Goal: Task Accomplishment & Management: Manage account settings

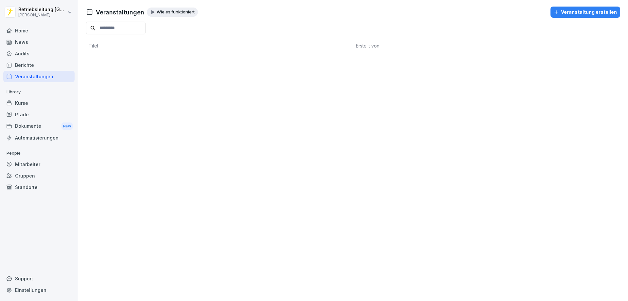
click at [19, 29] on div "Home" at bounding box center [38, 30] width 71 height 11
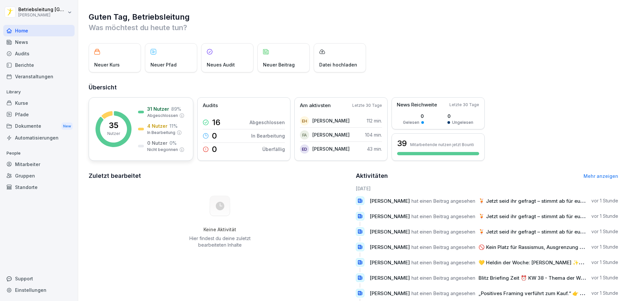
click at [121, 128] on rect at bounding box center [114, 129] width 36 height 36
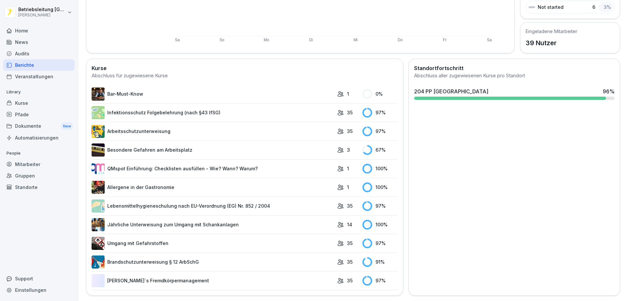
scroll to position [136, 0]
click at [145, 274] on link "[PERSON_NAME]`s Fremdkörpermanagement" at bounding box center [213, 280] width 242 height 13
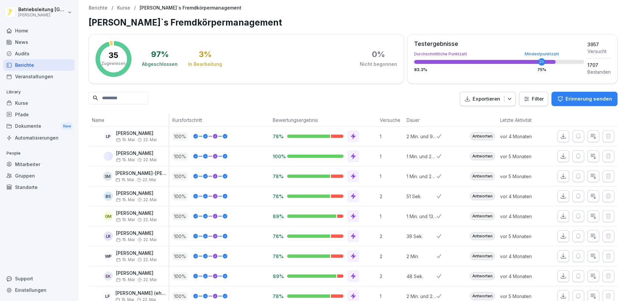
click at [127, 8] on p "Kurse" at bounding box center [123, 8] width 13 height 6
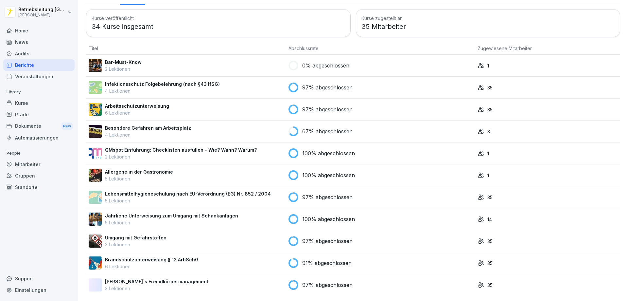
scroll to position [36, 0]
click at [124, 278] on p "[PERSON_NAME]`s Fremdkörpermanagement" at bounding box center [156, 281] width 103 height 7
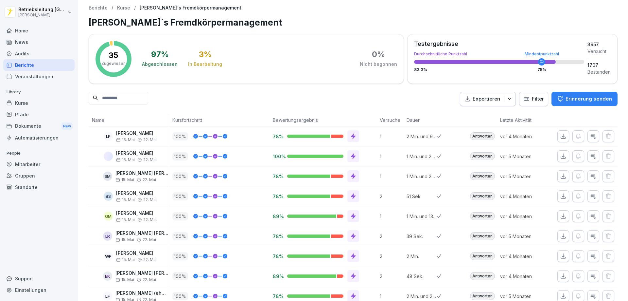
click at [124, 6] on p "Kurse" at bounding box center [123, 8] width 13 height 6
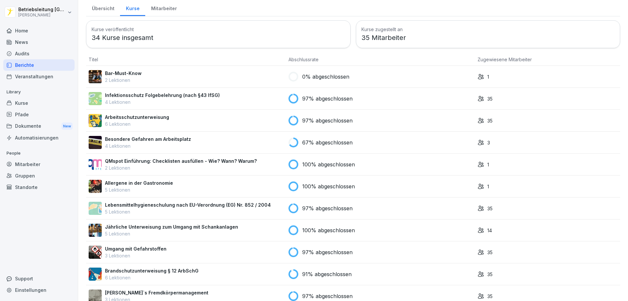
scroll to position [36, 0]
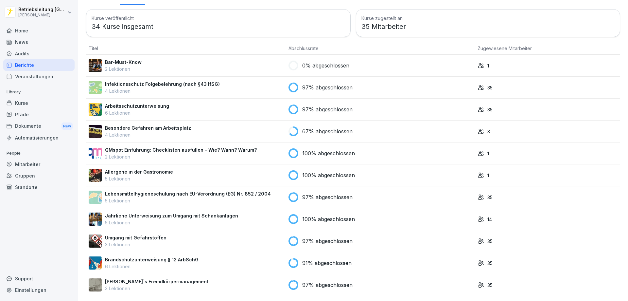
click at [125, 256] on p "Brandschutzunterweisung § 12 ArbSchG" at bounding box center [152, 259] width 94 height 7
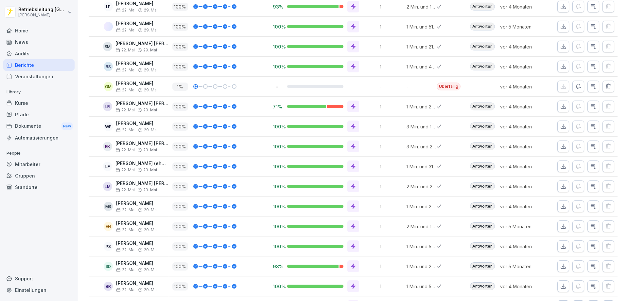
scroll to position [131, 0]
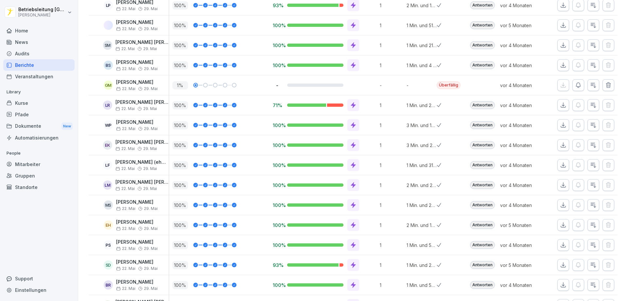
click at [576, 87] on icon "button" at bounding box center [578, 85] width 5 height 5
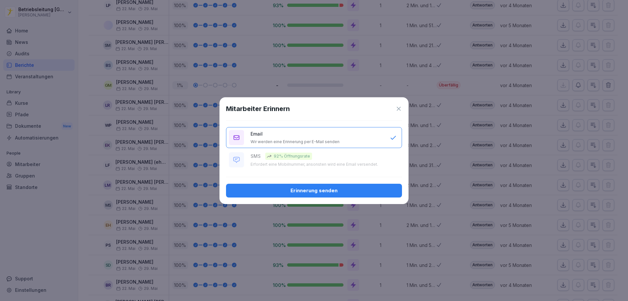
click at [323, 193] on div "Erinnerung senden" at bounding box center [314, 190] width 166 height 7
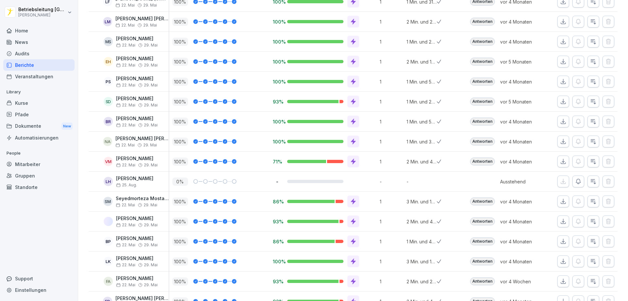
scroll to position [294, 0]
click at [575, 183] on icon "button" at bounding box center [578, 181] width 7 height 7
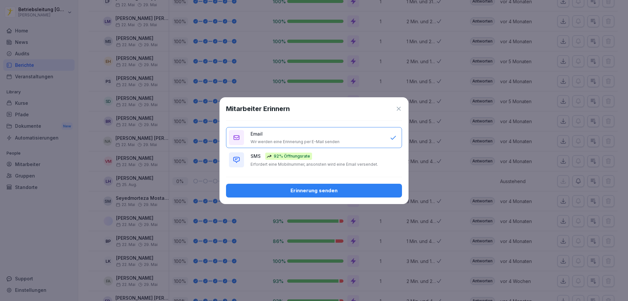
click at [321, 187] on div "Erinnerung senden" at bounding box center [314, 190] width 166 height 7
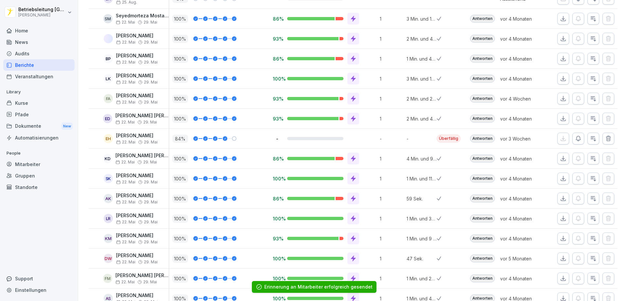
scroll to position [491, 0]
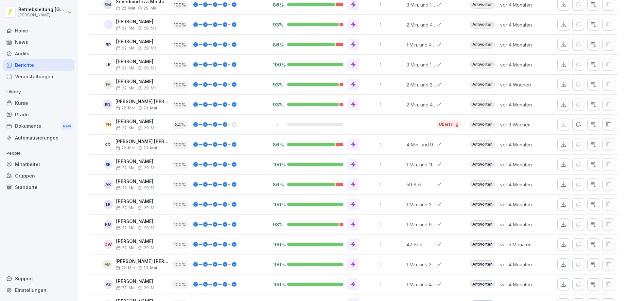
click at [575, 123] on icon "button" at bounding box center [578, 124] width 7 height 7
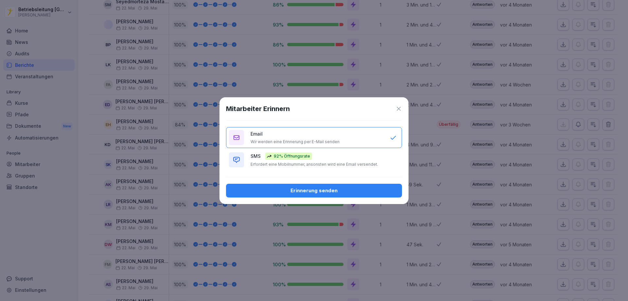
click at [332, 186] on button "Erinnerung senden" at bounding box center [314, 190] width 176 height 14
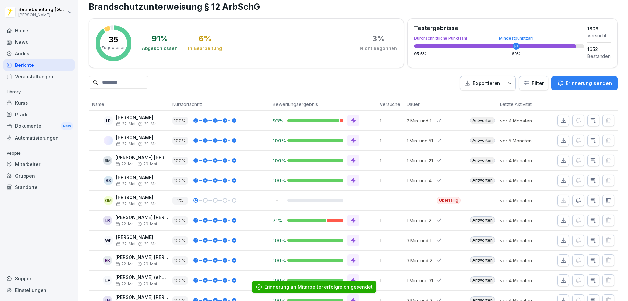
scroll to position [0, 0]
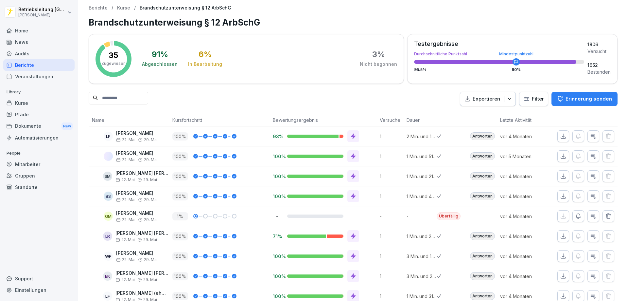
click at [128, 6] on p "Kurse" at bounding box center [123, 8] width 13 height 6
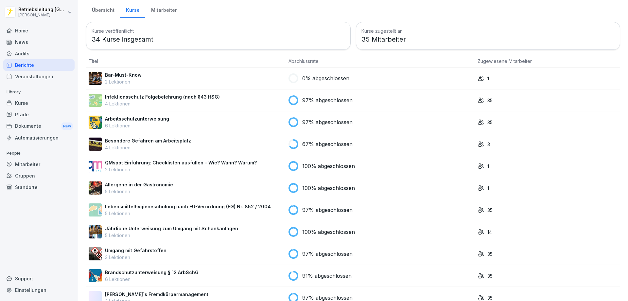
scroll to position [36, 0]
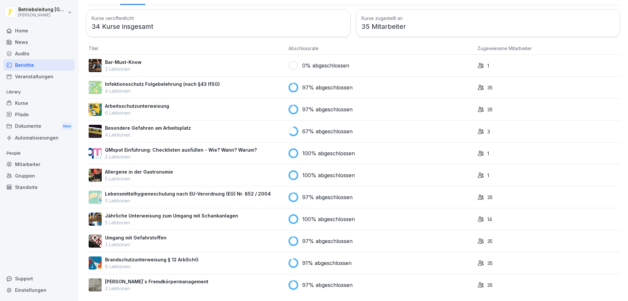
click at [131, 234] on p "Umgang mit Gefahrstoffen" at bounding box center [135, 237] width 61 height 7
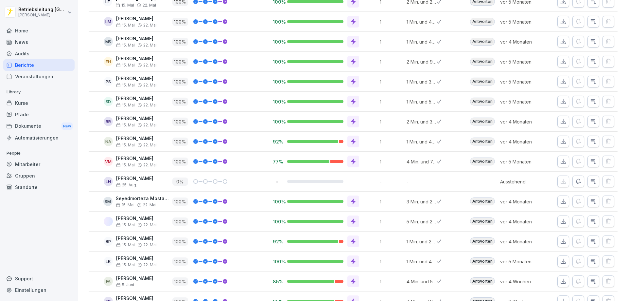
scroll to position [294, 0]
click at [576, 182] on icon "button" at bounding box center [578, 181] width 5 height 5
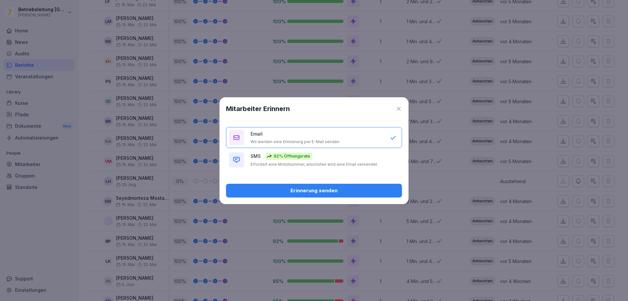
click at [349, 189] on div "Erinnerung senden" at bounding box center [314, 190] width 166 height 7
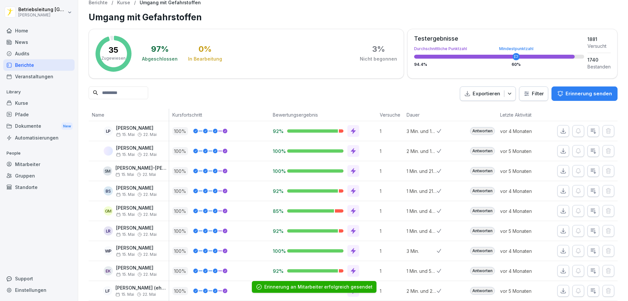
scroll to position [0, 0]
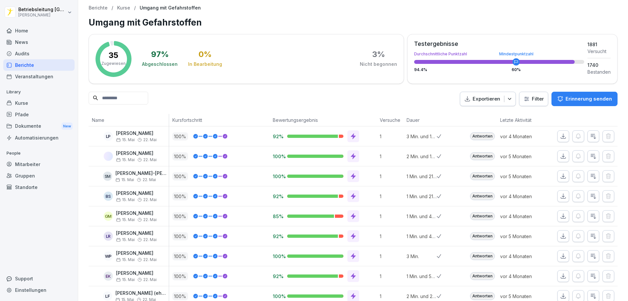
click at [125, 9] on p "Kurse" at bounding box center [123, 8] width 13 height 6
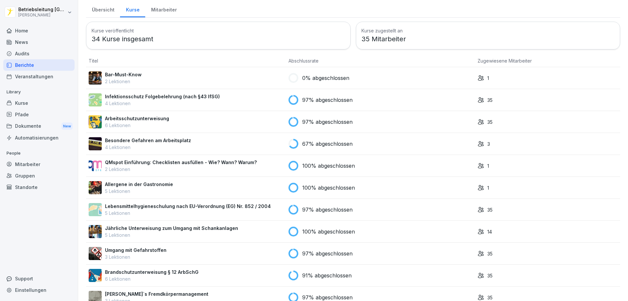
scroll to position [36, 0]
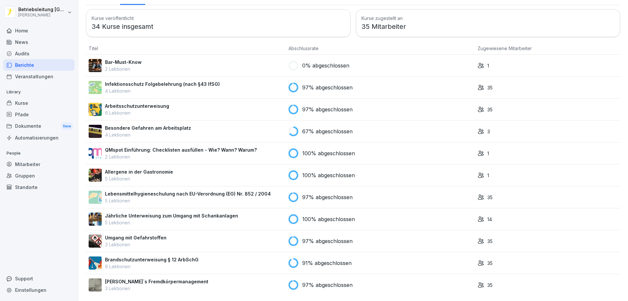
click at [126, 212] on p "Jährliche Unterweisung zum Umgang mit Schankanlagen" at bounding box center [171, 215] width 133 height 7
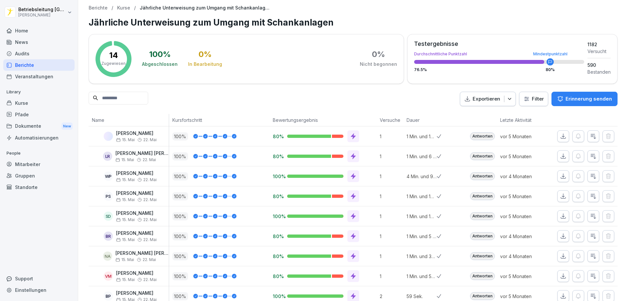
click at [123, 10] on p "Kurse" at bounding box center [123, 8] width 13 height 6
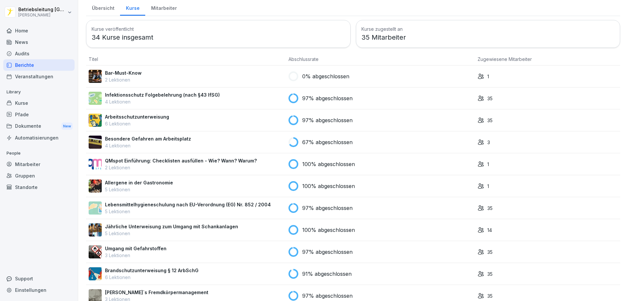
scroll to position [36, 0]
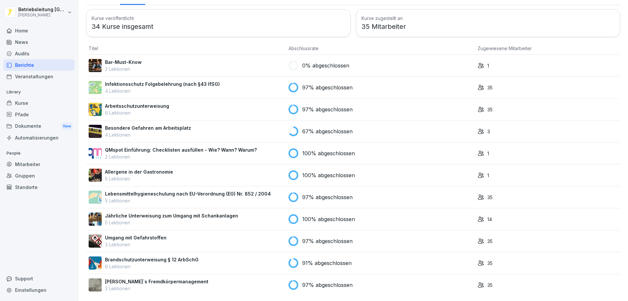
click at [131, 190] on p "Lebensmittelhygieneschulung nach EU-Verordnung (EG) Nr. 852 / 2004" at bounding box center [188, 193] width 166 height 7
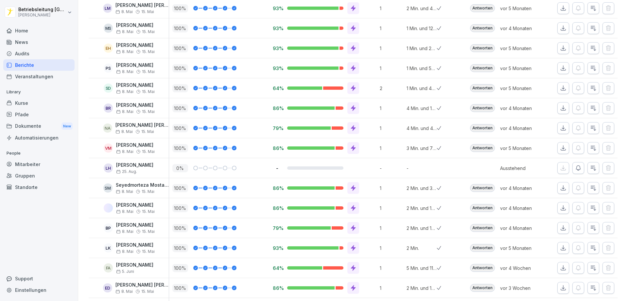
scroll to position [327, 0]
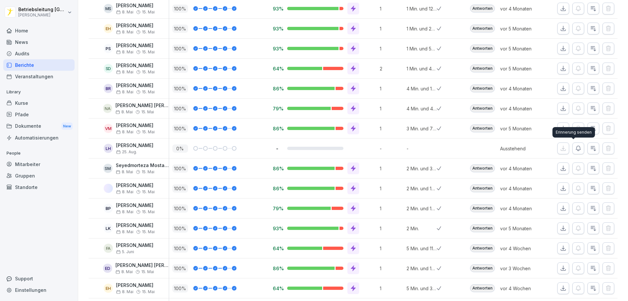
click at [575, 150] on icon "button" at bounding box center [578, 148] width 7 height 7
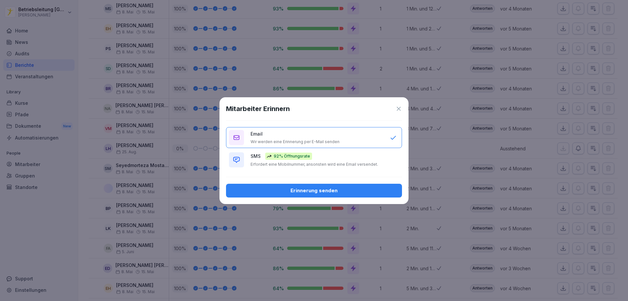
click at [312, 187] on div "Erinnerung senden" at bounding box center [314, 190] width 166 height 7
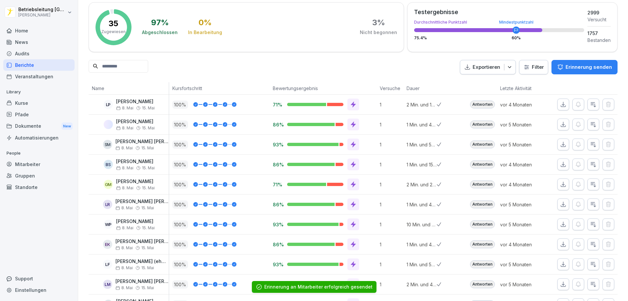
scroll to position [0, 0]
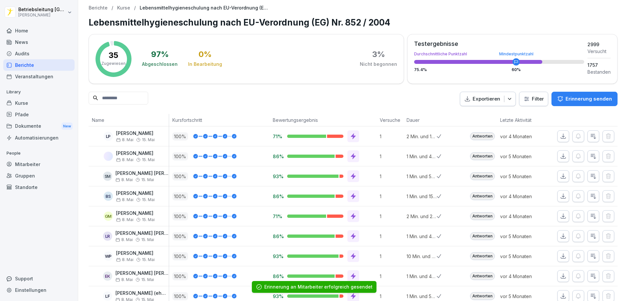
click at [127, 9] on p "Kurse" at bounding box center [123, 8] width 13 height 6
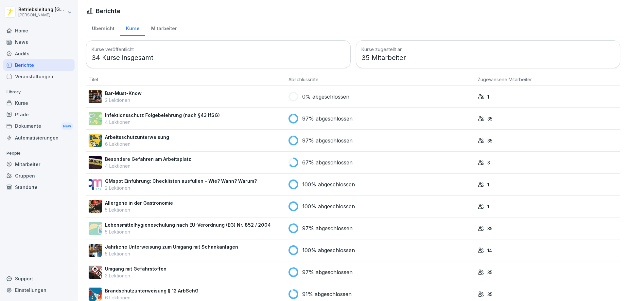
scroll to position [36, 0]
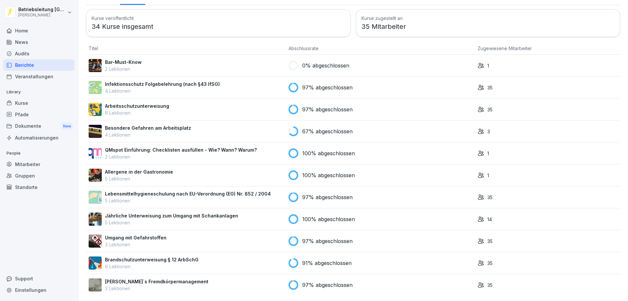
click at [134, 168] on p "Allergene in der Gastronomie" at bounding box center [139, 171] width 68 height 7
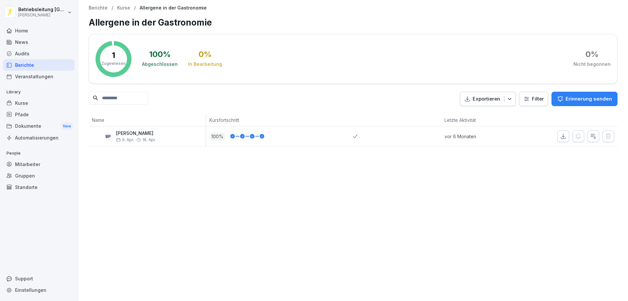
drag, startPoint x: 126, startPoint y: 3, endPoint x: 126, endPoint y: 10, distance: 7.2
click at [126, 9] on div "Berichte / Kurse / Allergene in der Gastronomie Allergene in der Gastronomie 1 …" at bounding box center [353, 75] width 550 height 151
click at [126, 10] on p "Kurse" at bounding box center [123, 8] width 13 height 6
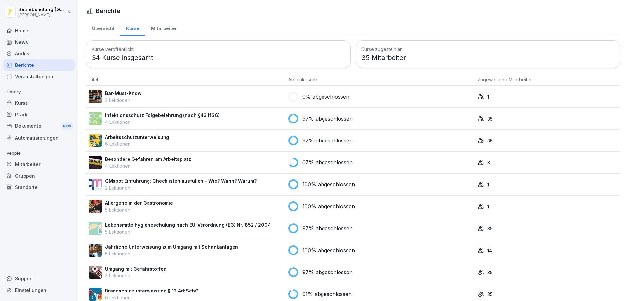
click at [131, 181] on p "QMspot Einführung: Checklisten ausfüllen - Wie? Wann? Warum?" at bounding box center [181, 180] width 152 height 7
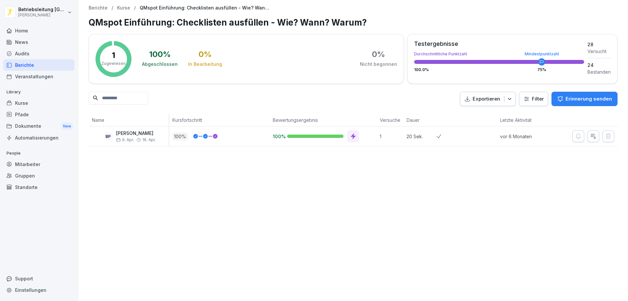
click at [123, 7] on p "Kurse" at bounding box center [123, 8] width 13 height 6
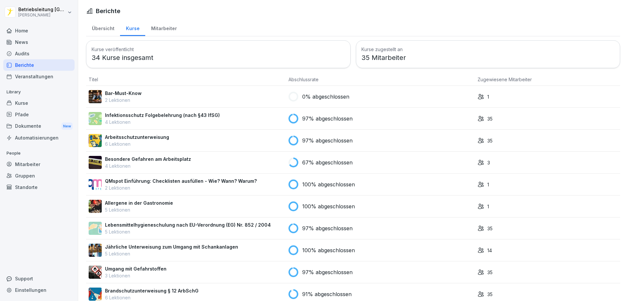
click at [130, 159] on p "Besondere Gefahren am Arbeitsplatz" at bounding box center [148, 158] width 86 height 7
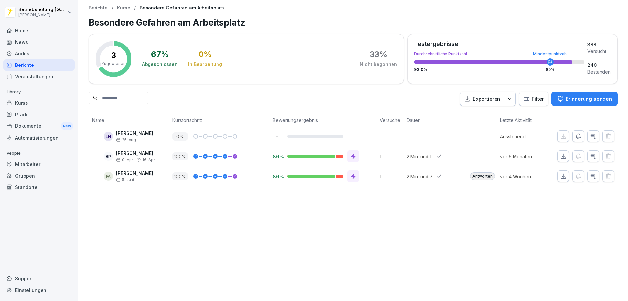
click at [576, 137] on icon "button" at bounding box center [578, 136] width 5 height 5
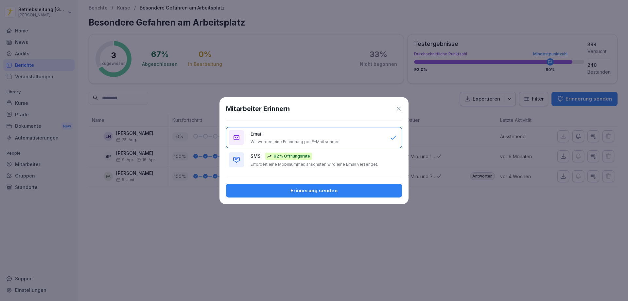
click at [323, 189] on div "Erinnerung senden" at bounding box center [314, 190] width 166 height 7
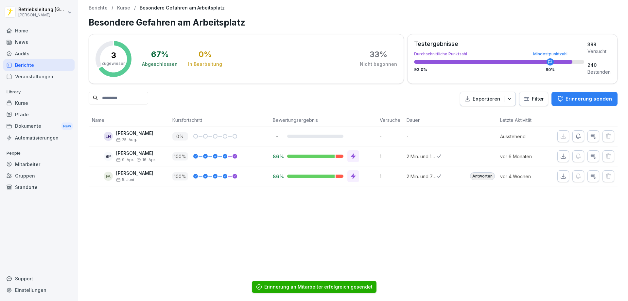
click at [123, 9] on p "Kurse" at bounding box center [123, 8] width 13 height 6
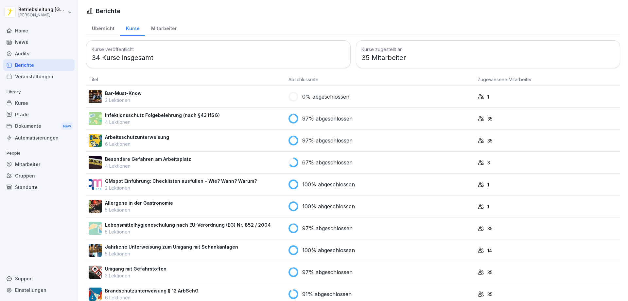
click at [122, 140] on p "Arbeitsschutzunterweisung" at bounding box center [137, 136] width 64 height 7
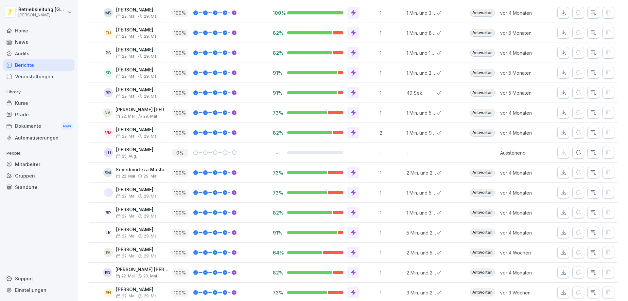
scroll to position [327, 0]
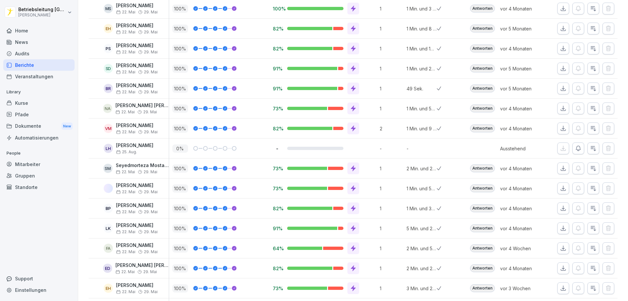
click at [575, 147] on icon "button" at bounding box center [578, 148] width 7 height 7
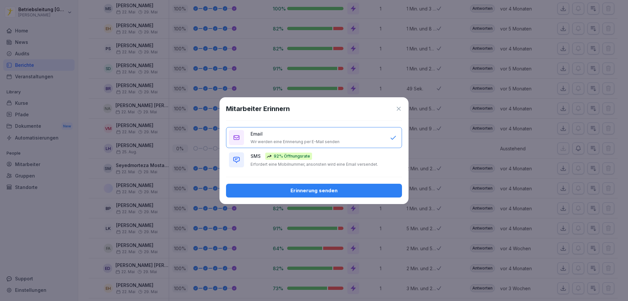
drag, startPoint x: 347, startPoint y: 181, endPoint x: 345, endPoint y: 192, distance: 11.0
click at [345, 187] on div "Mitarbeiter Erinnern Email Wir werden eine Erinnerung per E-Mail senden SMS 92%…" at bounding box center [313, 150] width 189 height 107
click at [345, 192] on div "Erinnerung senden" at bounding box center [314, 190] width 166 height 7
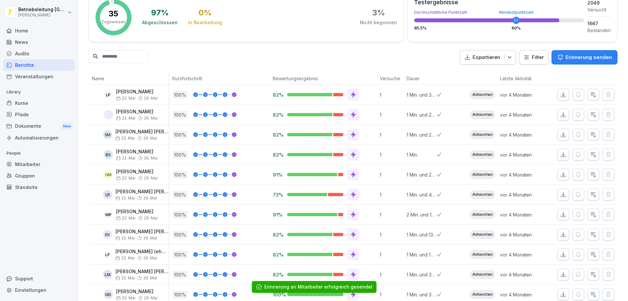
scroll to position [0, 0]
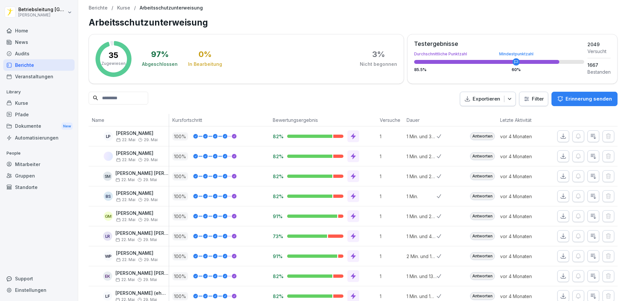
click at [125, 9] on p "Kurse" at bounding box center [123, 8] width 13 height 6
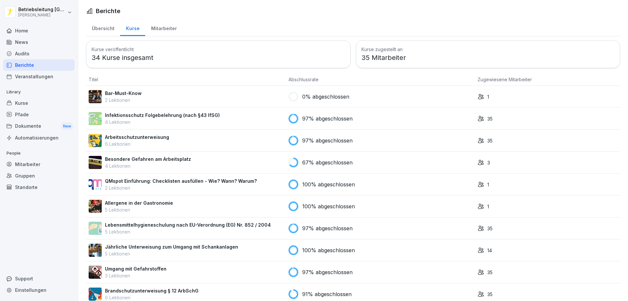
click at [142, 115] on p "Infektionsschutz Folgebelehrung (nach §43 IfSG)" at bounding box center [162, 115] width 115 height 7
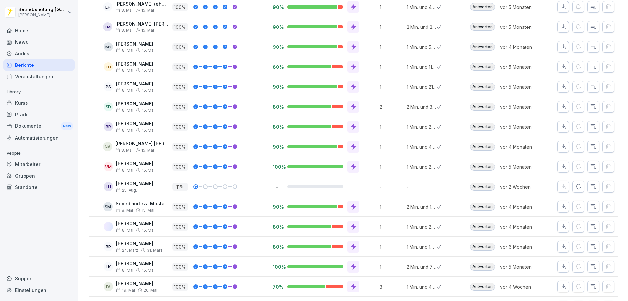
scroll to position [294, 0]
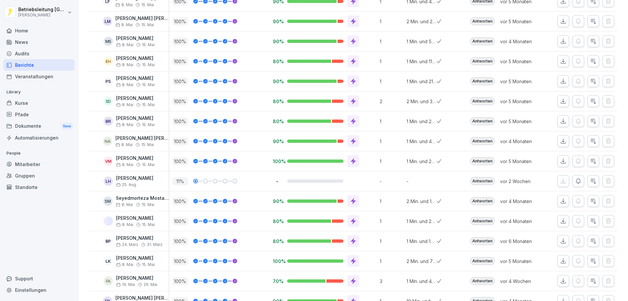
click at [575, 180] on icon "button" at bounding box center [578, 181] width 7 height 7
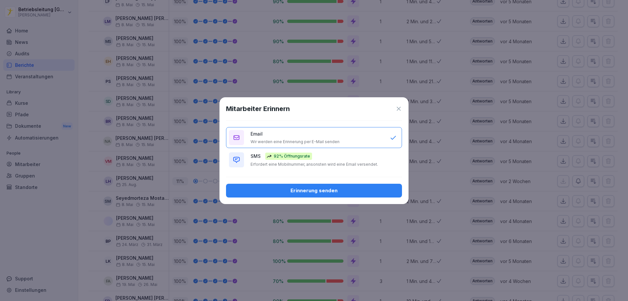
click at [369, 183] on div "Mitarbeiter Erinnern Email Wir werden eine Erinnerung per E-Mail senden SMS 92%…" at bounding box center [313, 150] width 189 height 107
click at [305, 191] on div "Erinnerung senden" at bounding box center [314, 190] width 166 height 7
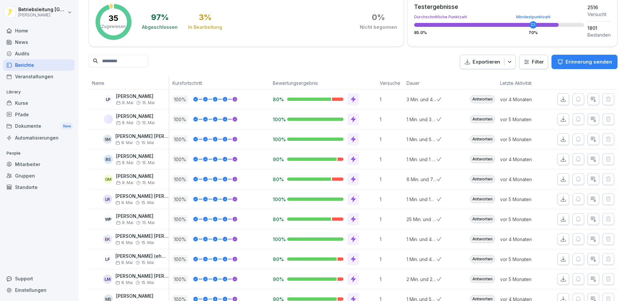
scroll to position [0, 0]
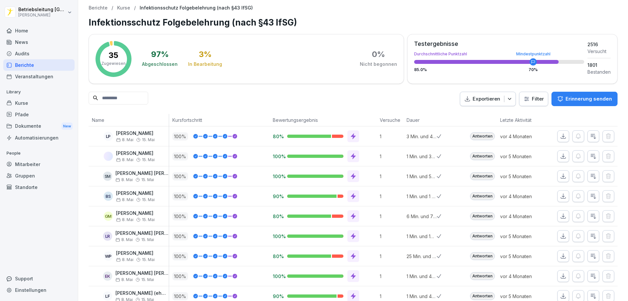
click at [122, 8] on p "Kurse" at bounding box center [123, 8] width 13 height 6
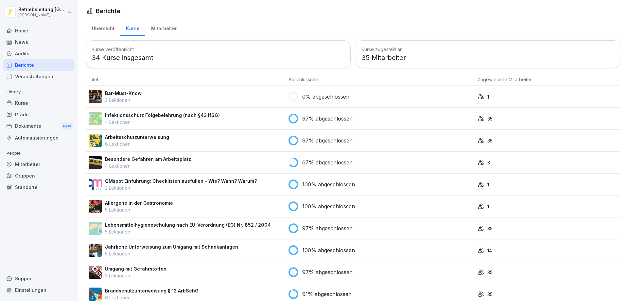
click at [120, 91] on p "Bar-Must-Know" at bounding box center [123, 93] width 37 height 7
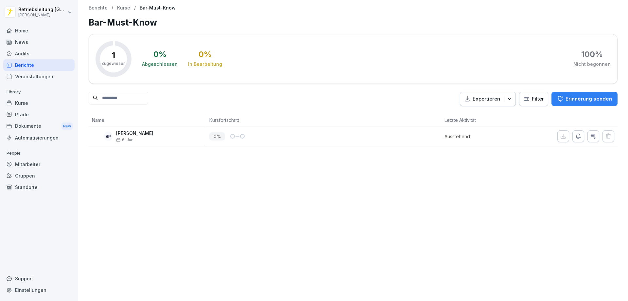
click at [130, 6] on div "Berichte / Kurse / Bar-Must-Know" at bounding box center [353, 8] width 529 height 6
click at [125, 8] on p "Kurse" at bounding box center [123, 8] width 13 height 6
